Goal: Find specific page/section: Find specific page/section

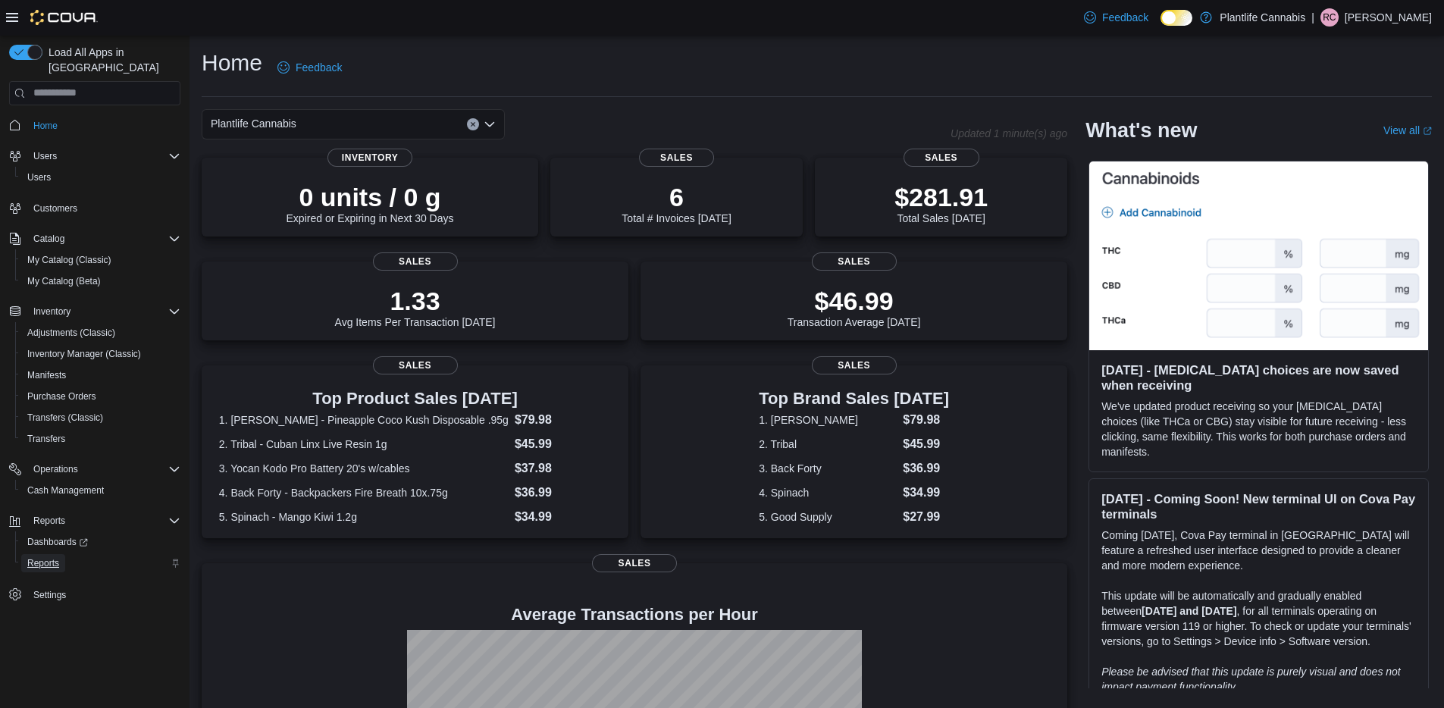
click at [65, 554] on link "Reports" at bounding box center [43, 563] width 44 height 18
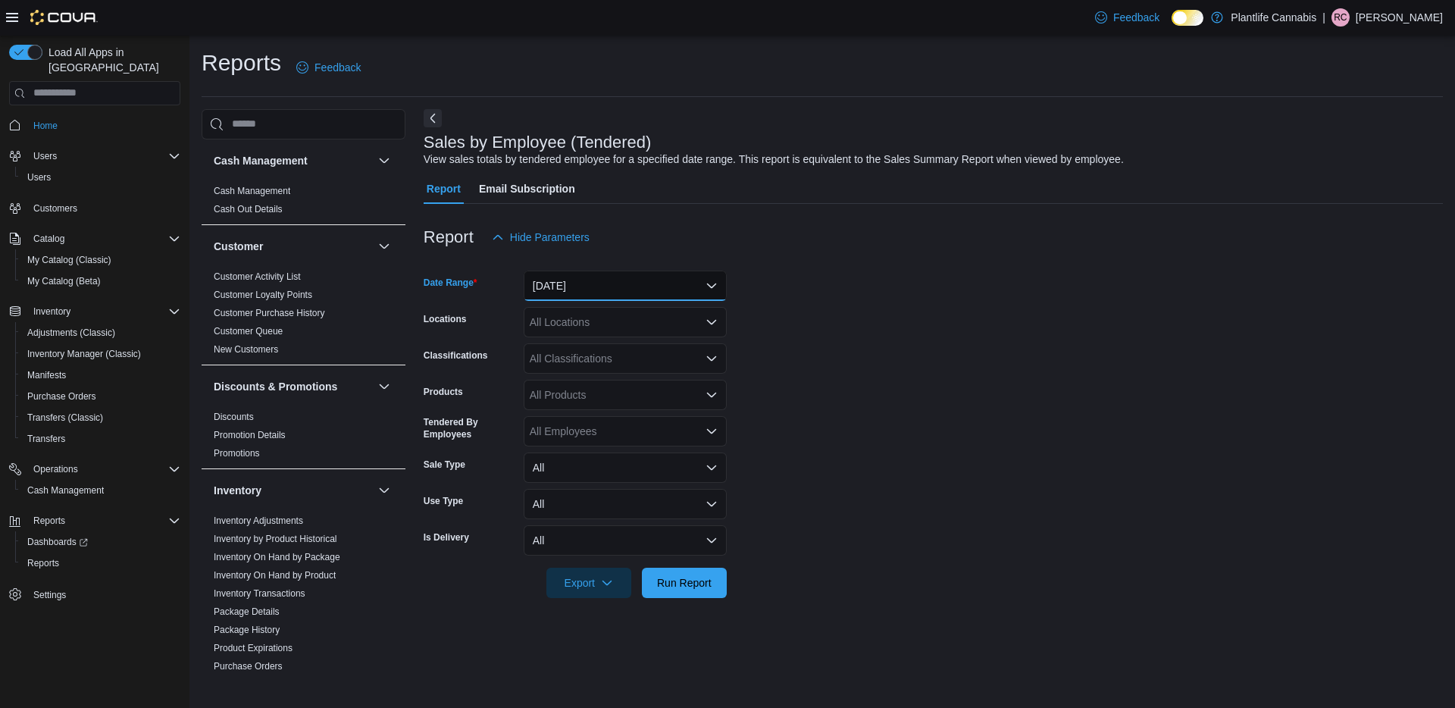
click at [563, 295] on button "[DATE]" at bounding box center [625, 286] width 203 height 30
